Goal: Navigation & Orientation: Find specific page/section

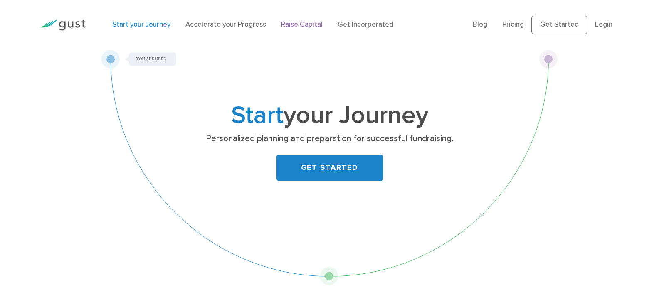
click at [311, 25] on link "Raise Capital" at bounding box center [302, 24] width 42 height 8
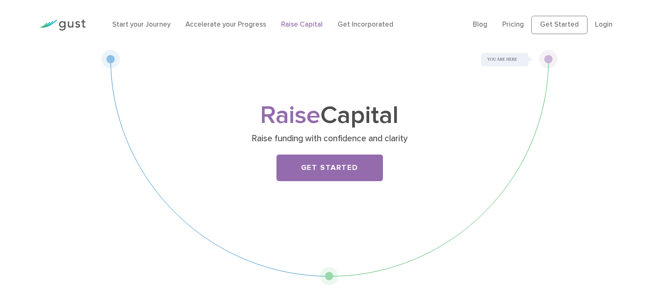
click at [74, 24] on img at bounding box center [62, 25] width 47 height 11
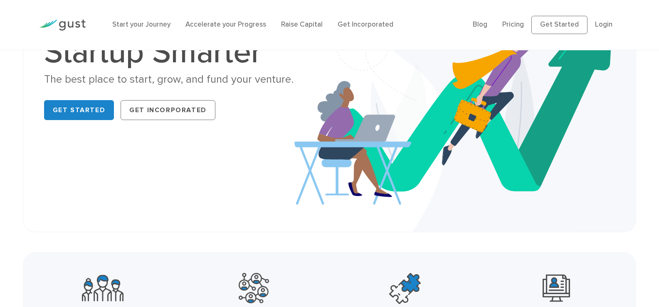
scroll to position [125, 0]
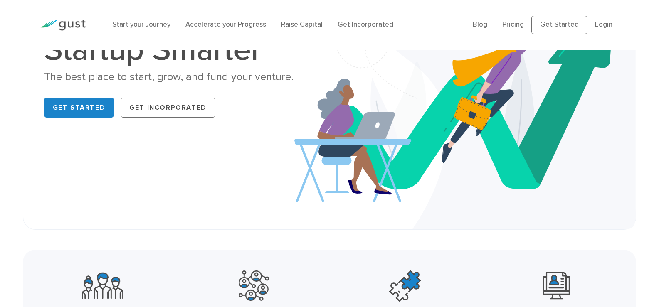
click at [239, 156] on div "Startup Smarter The best place to start, grow, and fund your venture. Get Start…" at bounding box center [330, 77] width 584 height 263
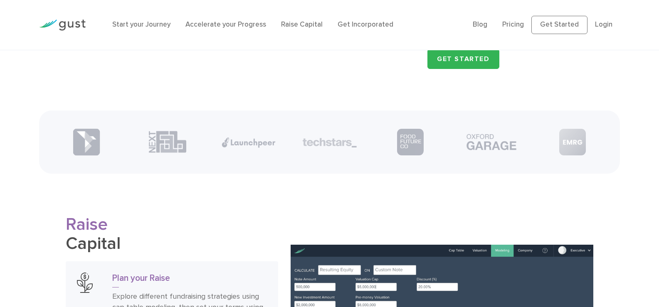
scroll to position [1082, 0]
